Goal: Task Accomplishment & Management: Manage account settings

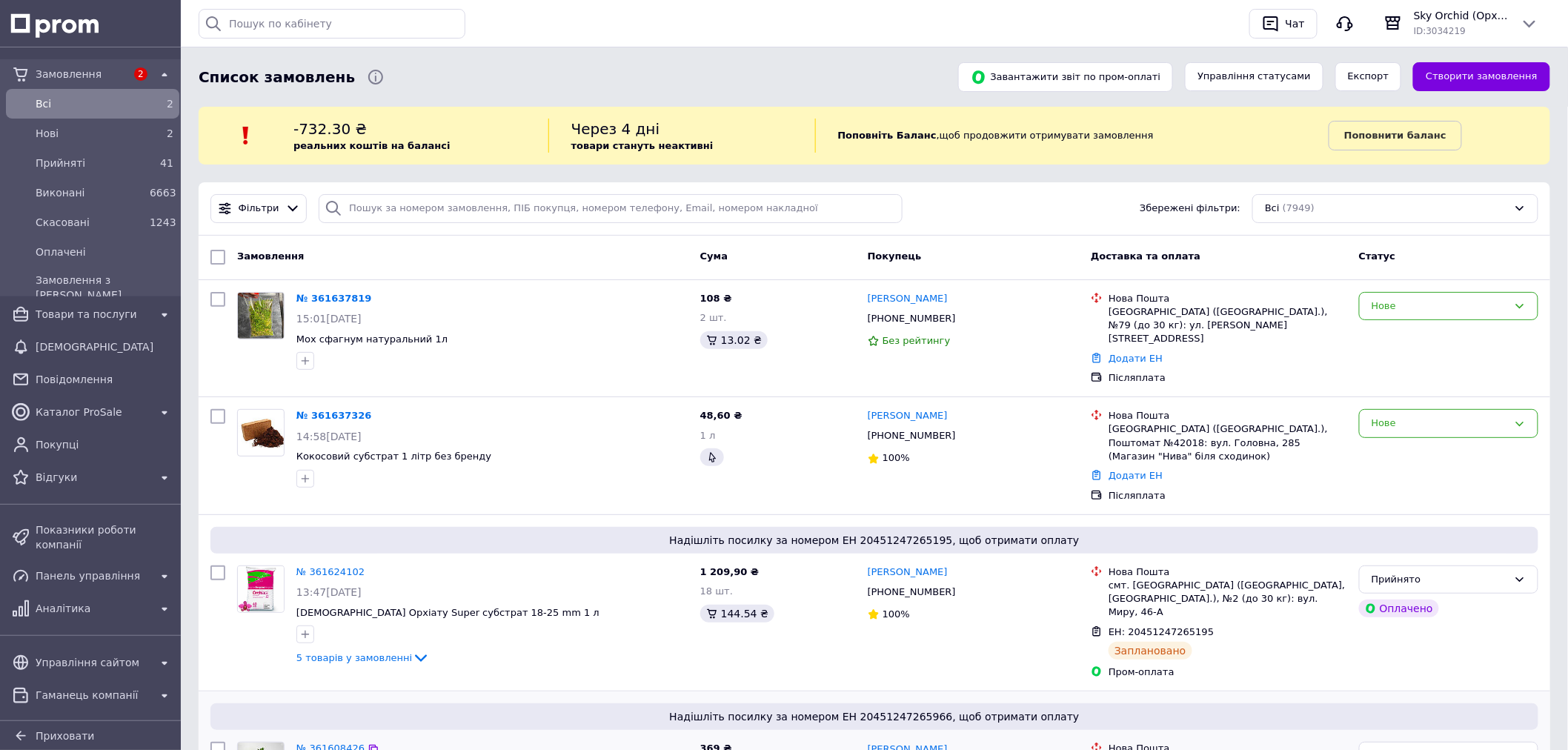
scroll to position [3118, 0]
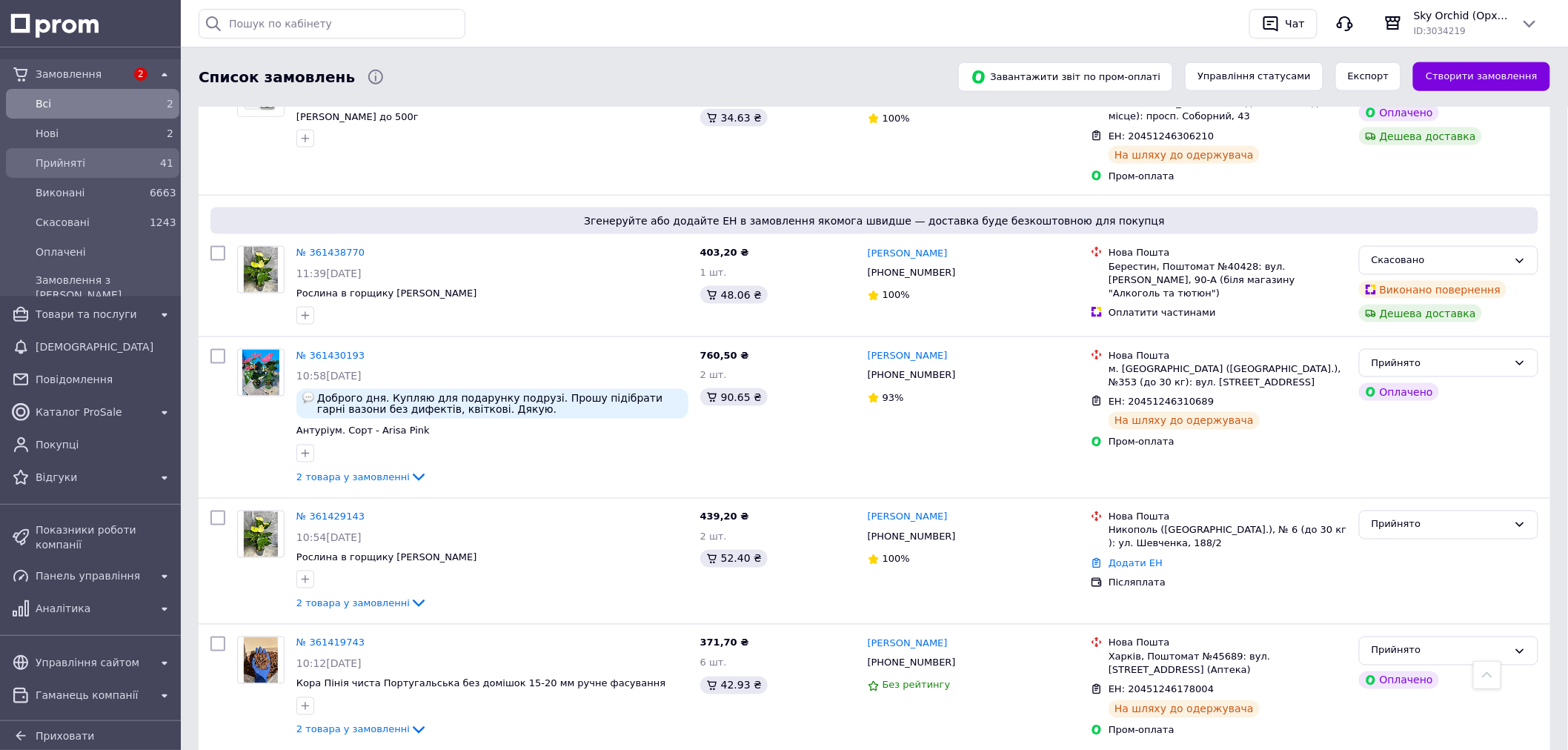
click at [130, 156] on span "Прийняті" at bounding box center [90, 163] width 109 height 15
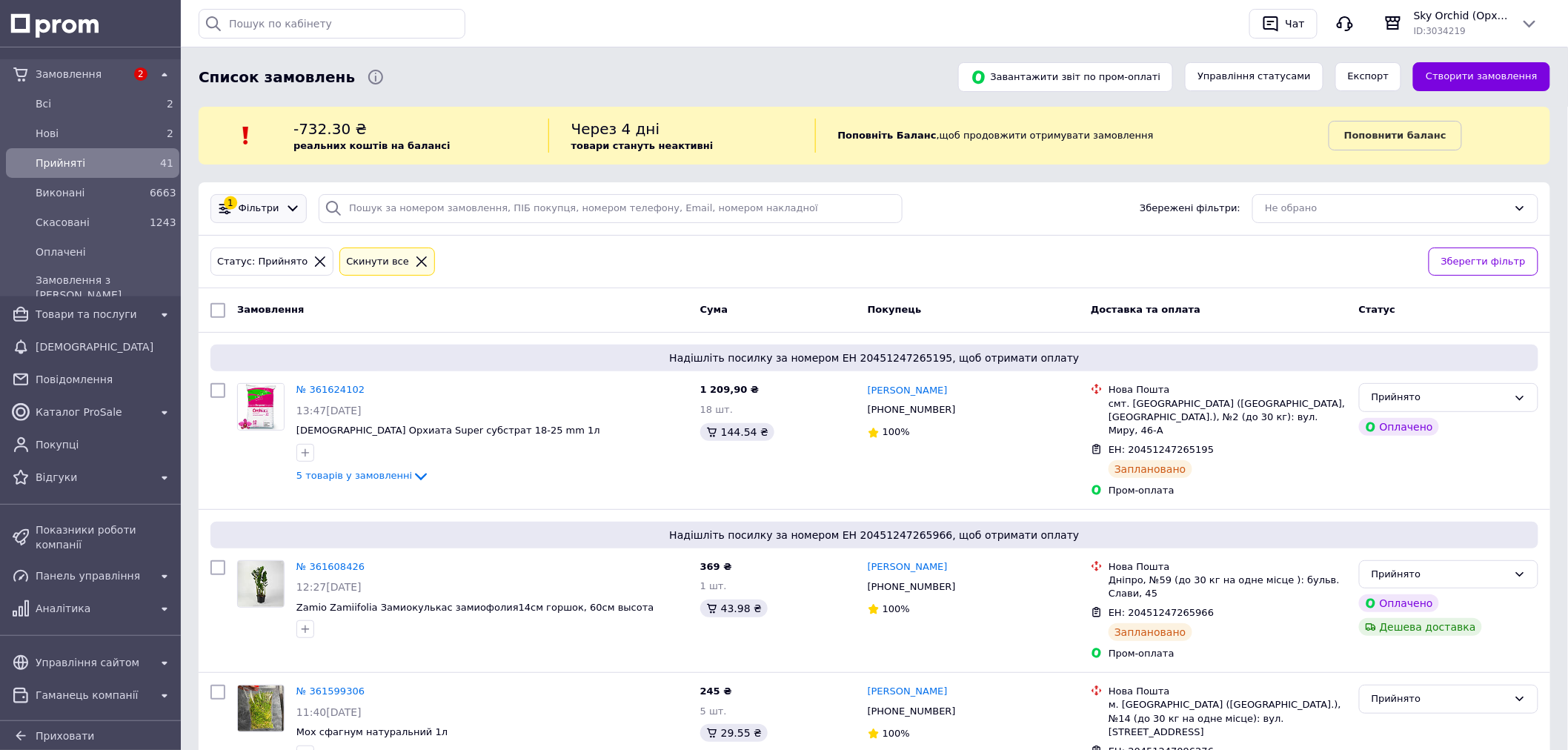
click at [265, 210] on span "Фільтри" at bounding box center [259, 208] width 41 height 14
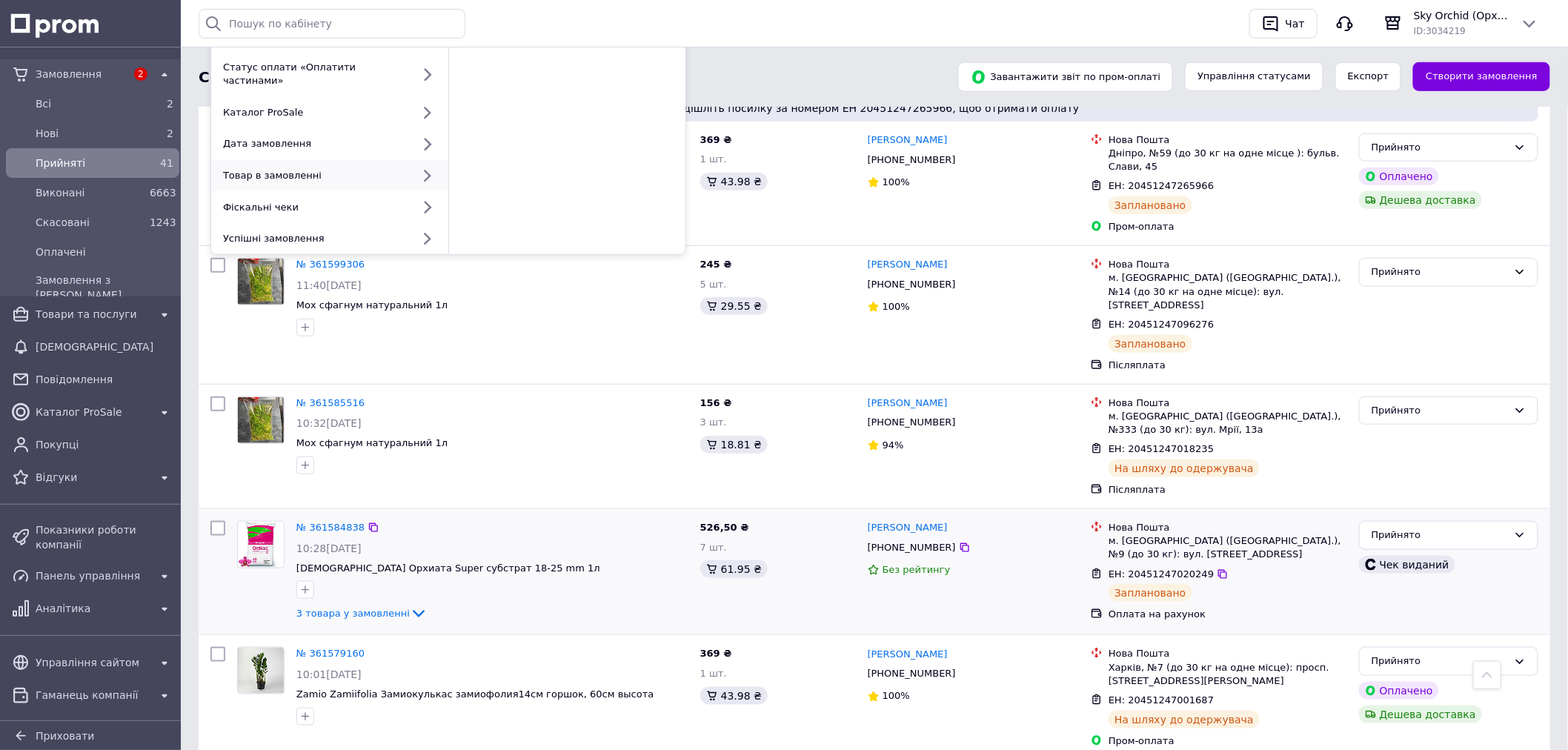
scroll to position [164, 0]
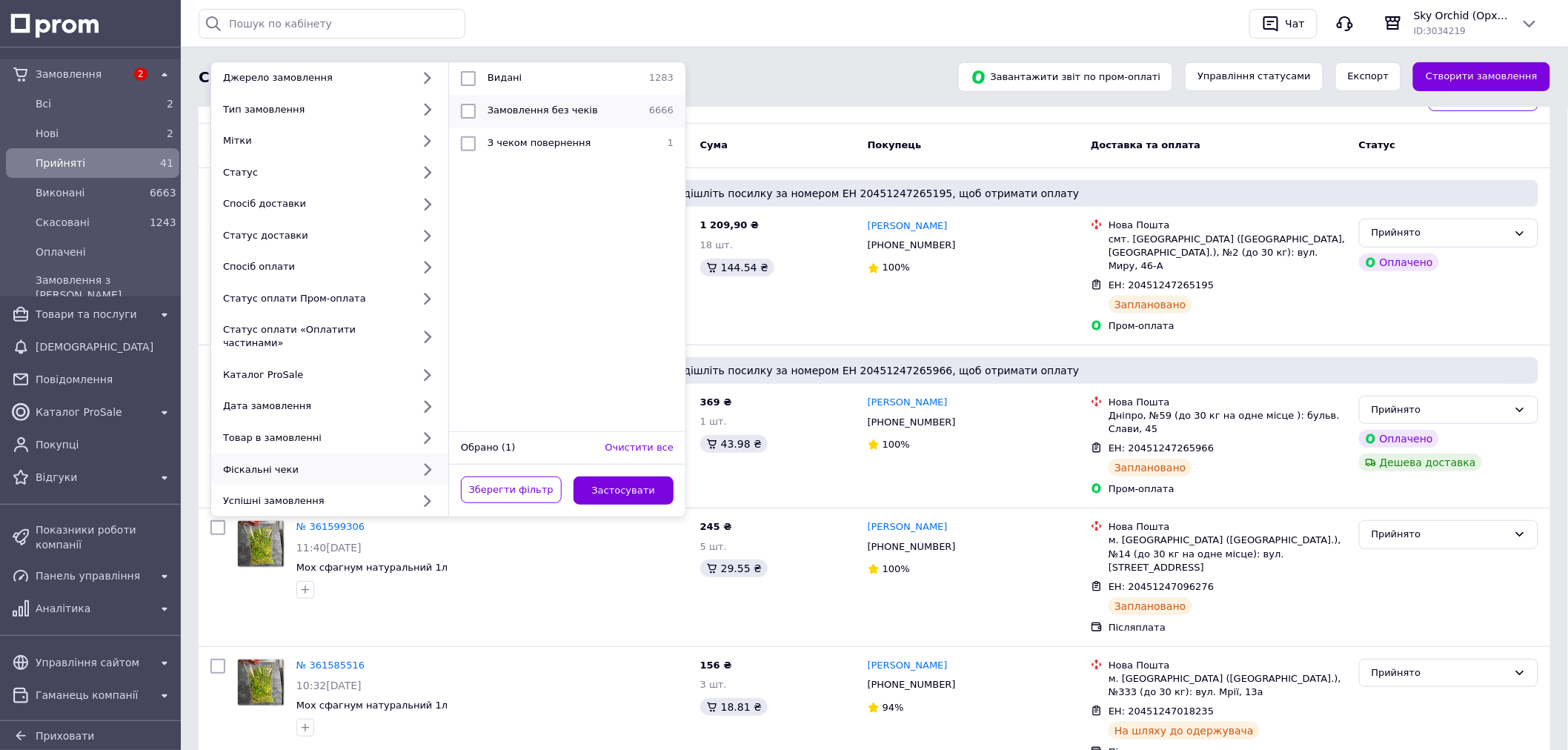
click at [546, 107] on span "Замовлення без чеків" at bounding box center [542, 109] width 110 height 11
checkbox input "true"
click at [630, 479] on button "Застосувати" at bounding box center [624, 491] width 101 height 29
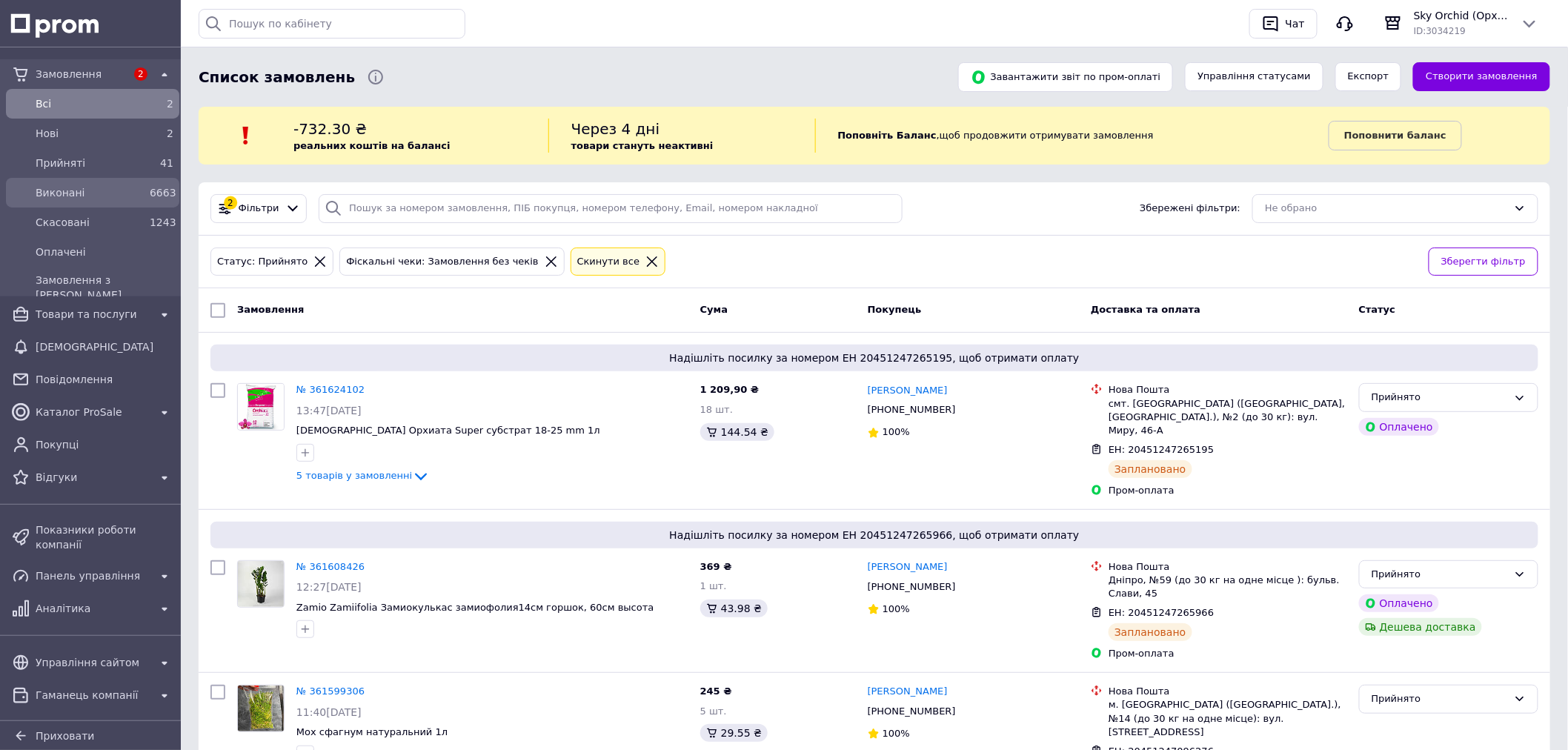
click at [115, 188] on span "Виконані" at bounding box center [90, 193] width 109 height 15
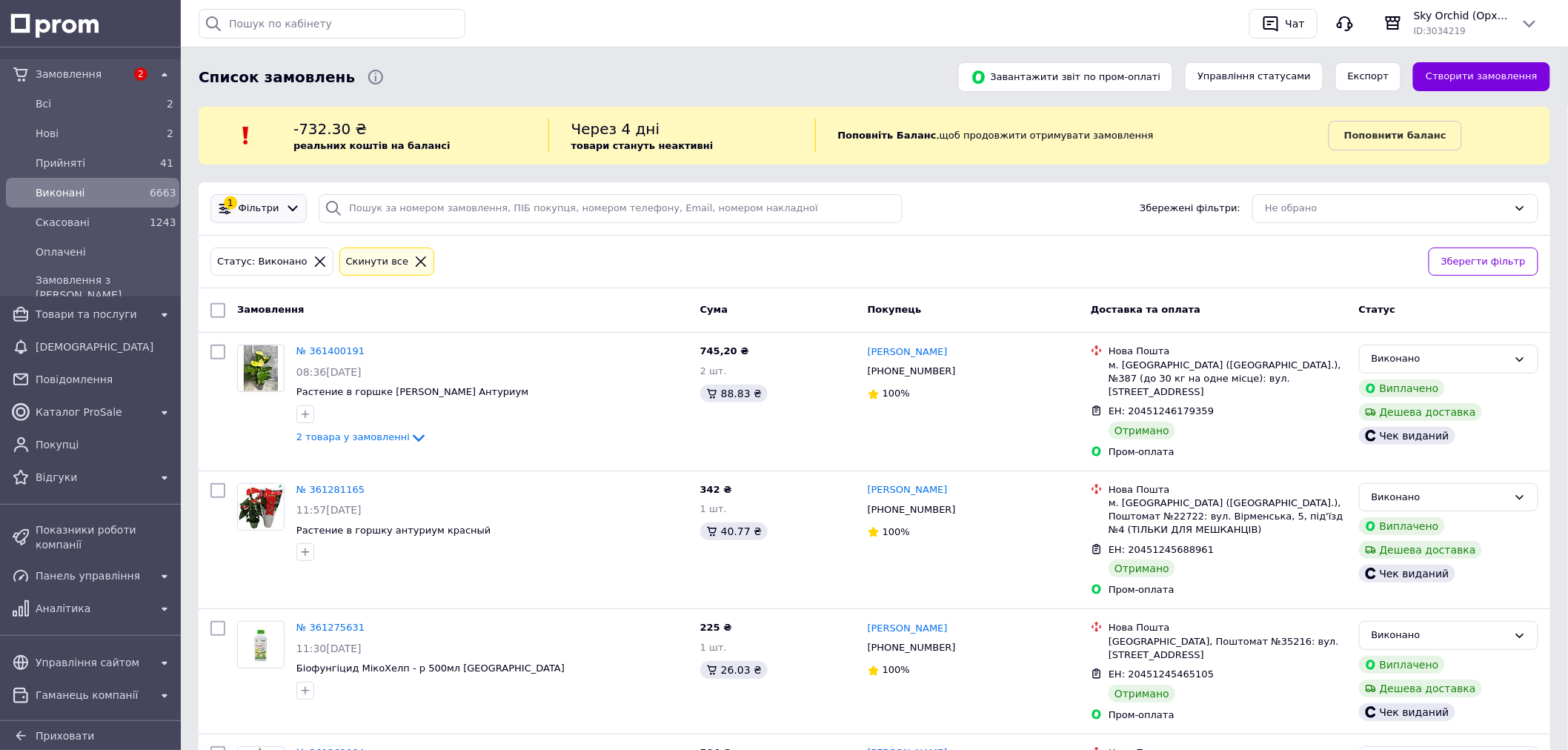
click at [255, 204] on span "Фільтри" at bounding box center [259, 208] width 41 height 14
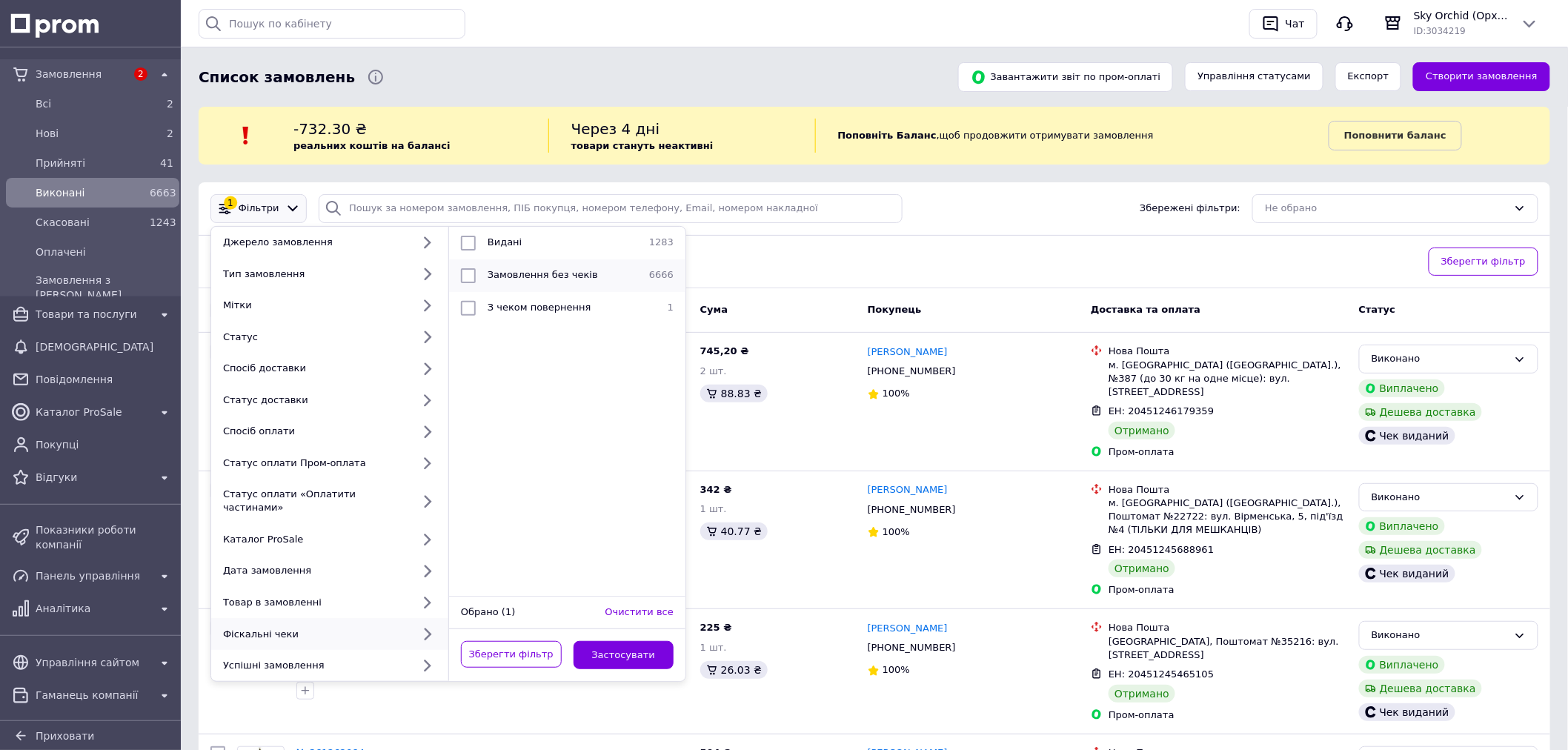
click at [520, 275] on span "Замовлення без чеків" at bounding box center [542, 274] width 110 height 11
checkbox input "true"
click at [639, 641] on button "Застосувати" at bounding box center [624, 655] width 101 height 29
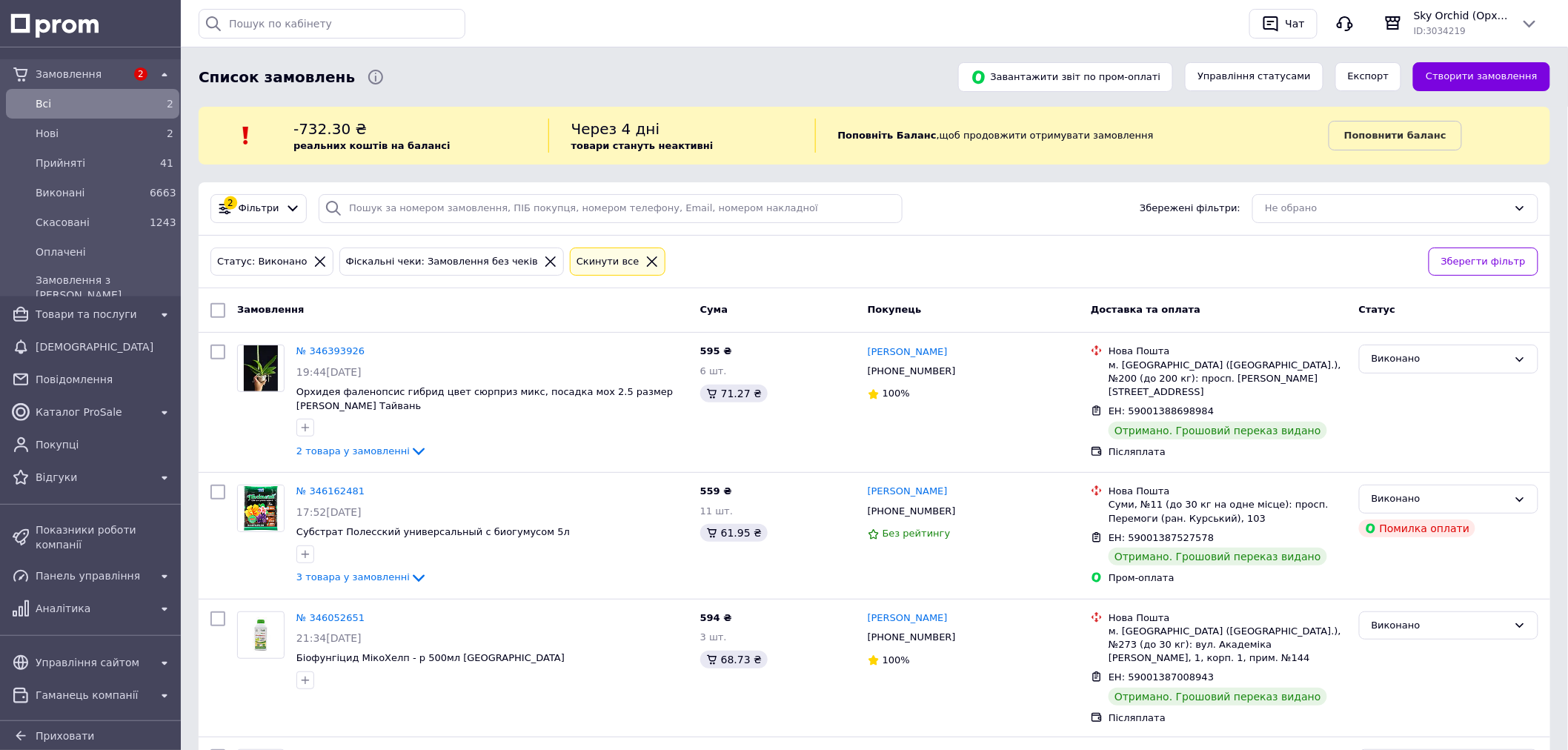
click at [642, 269] on div at bounding box center [651, 262] width 19 height 13
